Goal: Transaction & Acquisition: Purchase product/service

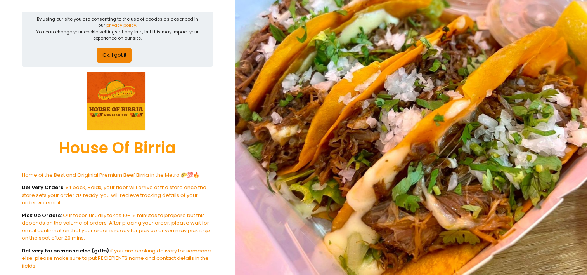
click at [121, 53] on button "Ok, I got it" at bounding box center [114, 55] width 35 height 15
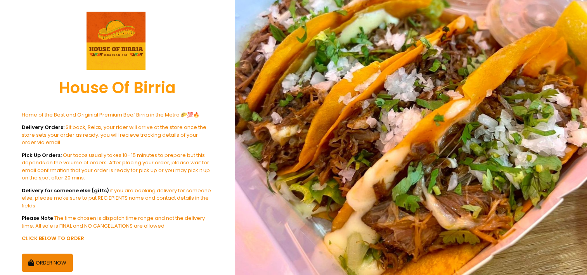
click at [53, 261] on button "ORDER NOW" at bounding box center [47, 262] width 51 height 19
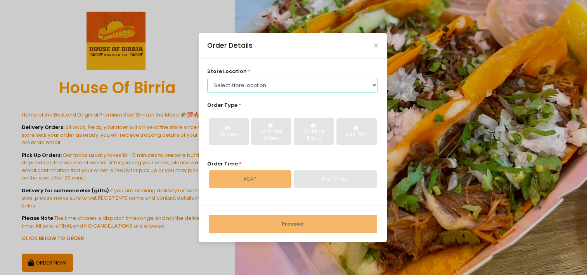
click at [259, 84] on select "Select store location House Of [GEOGRAPHIC_DATA]-[GEOGRAPHIC_DATA]-[GEOGRAPHIC_…" at bounding box center [292, 85] width 171 height 15
select select "65010688d5629932d85d7f9b"
click at [207, 78] on select "Select store location House Of [GEOGRAPHIC_DATA]-[GEOGRAPHIC_DATA]-[GEOGRAPHIC_…" at bounding box center [292, 85] width 171 height 15
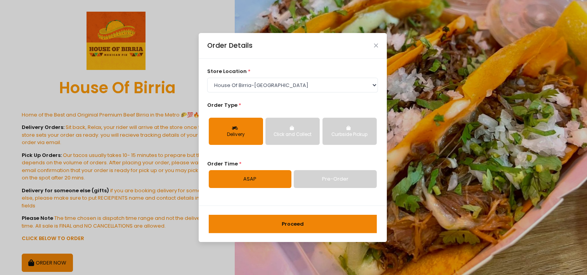
click at [252, 181] on link "ASAP" at bounding box center [250, 179] width 83 height 18
click at [270, 219] on button "Proceed" at bounding box center [293, 223] width 168 height 19
